Goal: Find contact information: Find contact information

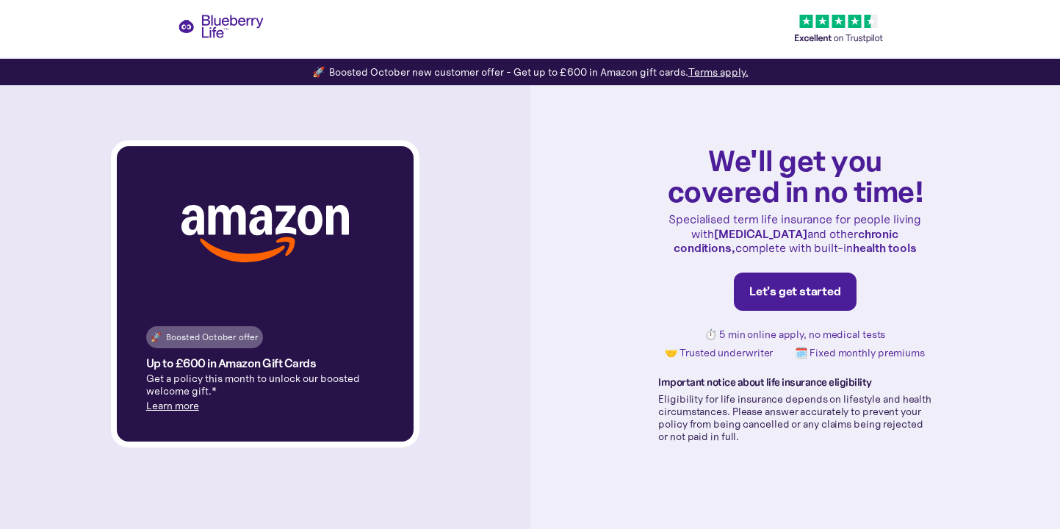
click at [767, 280] on link "Let's get started" at bounding box center [795, 292] width 123 height 38
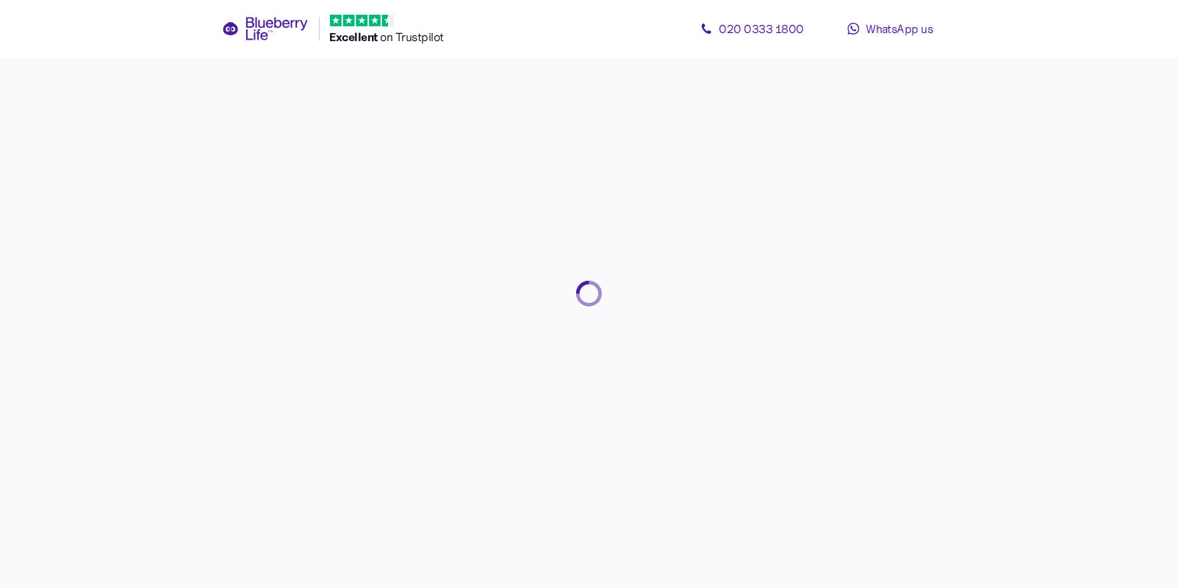
click at [879, 32] on span "WhatsApp us" at bounding box center [899, 28] width 68 height 15
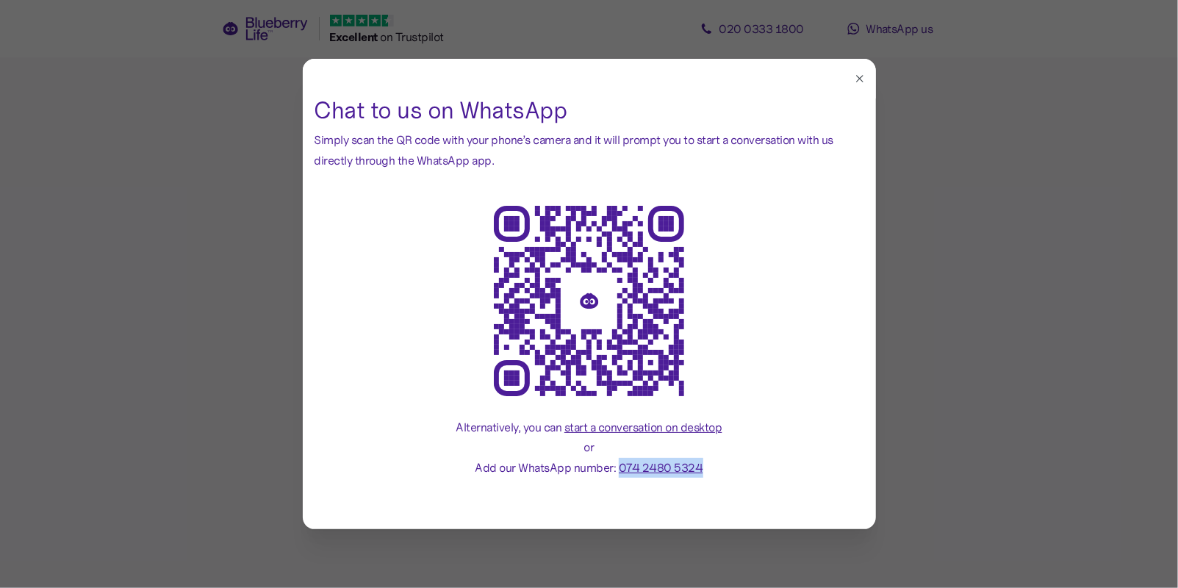
drag, startPoint x: 713, startPoint y: 465, endPoint x: 620, endPoint y: 469, distance: 93.4
click at [620, 469] on div "Alternatively, you can start a conversation on desktop or Add our WhatsApp numb…" at bounding box center [589, 447] width 266 height 60
copy span "074 2480 5324"
